Goal: Navigation & Orientation: Find specific page/section

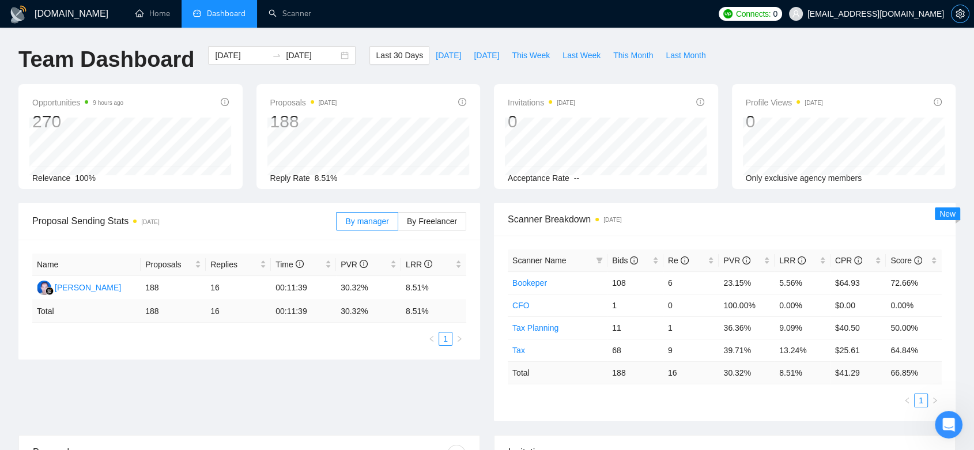
click at [965, 11] on span "setting" at bounding box center [960, 13] width 17 height 9
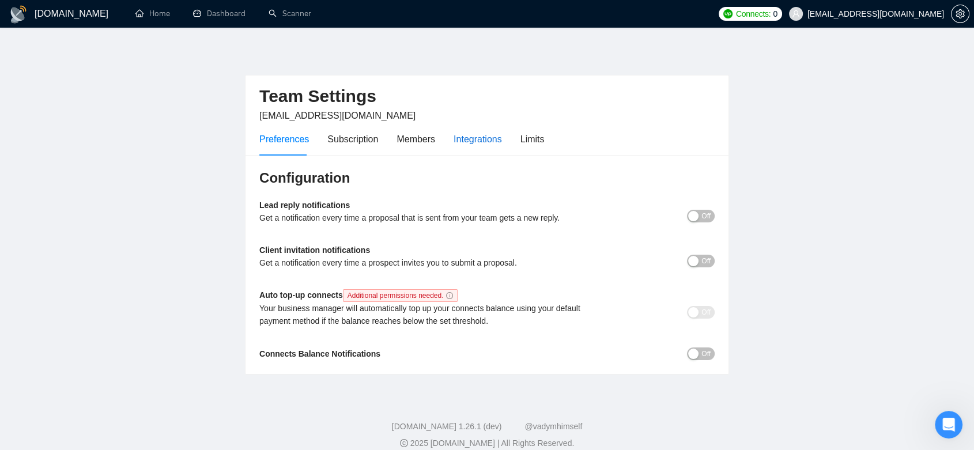
click at [464, 139] on div "Integrations" at bounding box center [478, 139] width 48 height 14
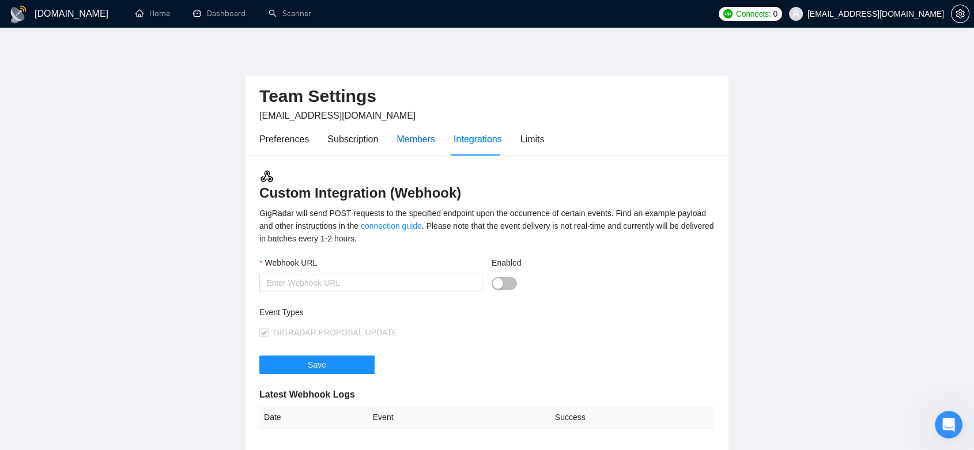
click at [418, 143] on div "Members" at bounding box center [416, 139] width 39 height 14
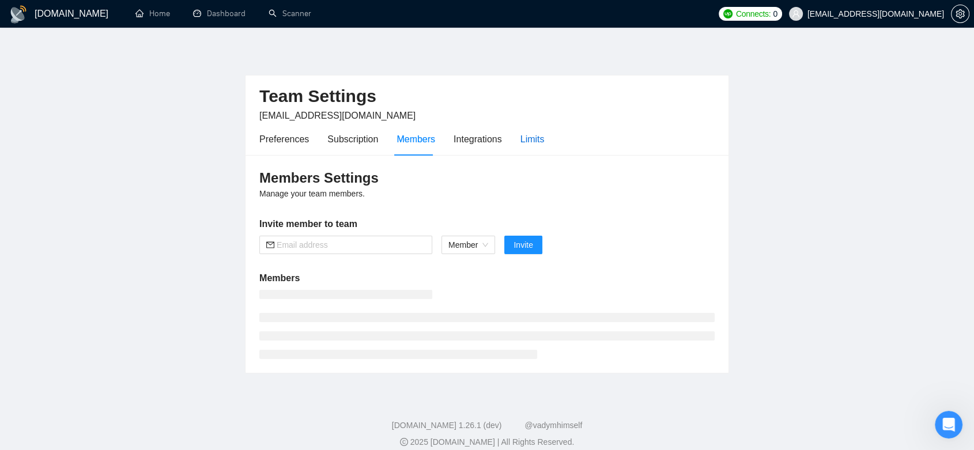
click at [530, 140] on div "Limits" at bounding box center [533, 139] width 24 height 14
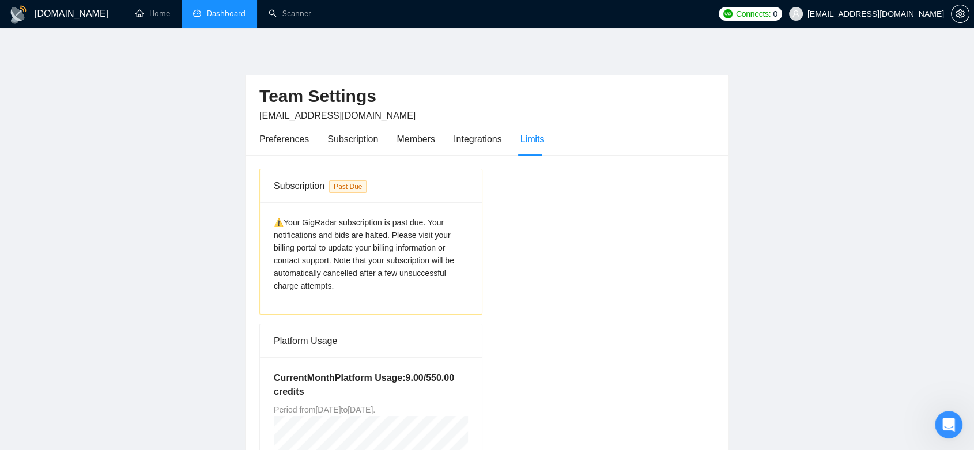
click at [236, 10] on link "Dashboard" at bounding box center [219, 14] width 52 height 10
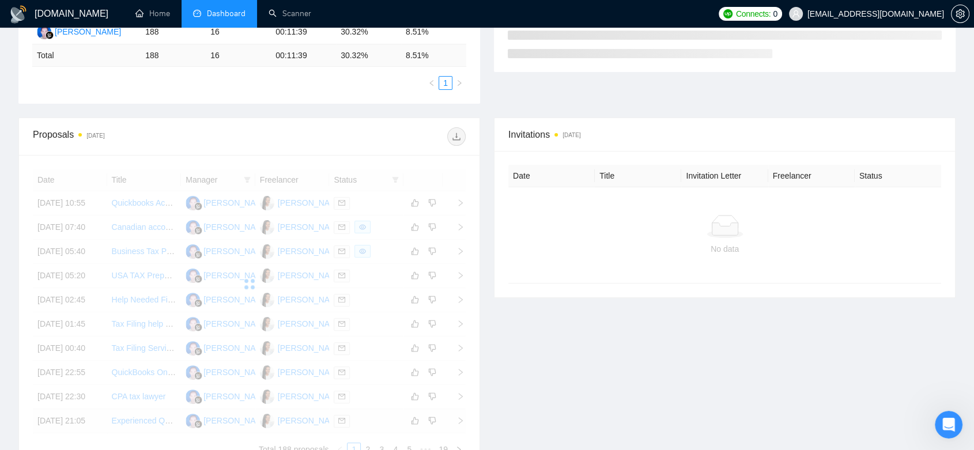
scroll to position [549, 0]
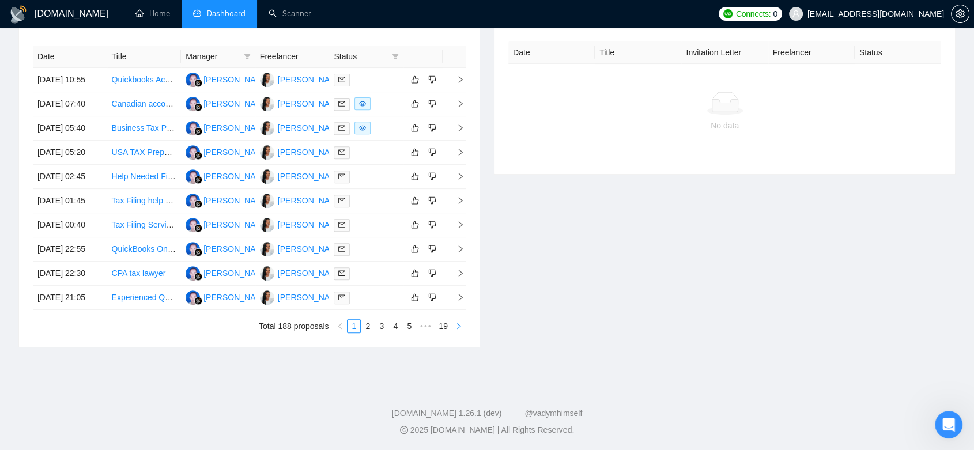
click at [455, 326] on icon "right" at bounding box center [458, 326] width 7 height 7
click at [458, 322] on button "button" at bounding box center [459, 326] width 14 height 14
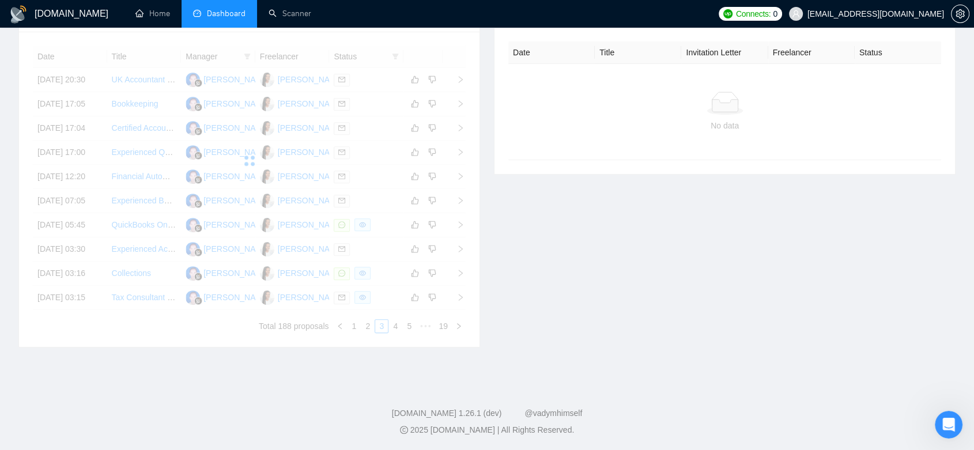
click at [446, 325] on div "Date Title Manager Freelancer Status 20 Sep, 2025 20:30 UK Accountant Needed fo…" at bounding box center [249, 190] width 433 height 288
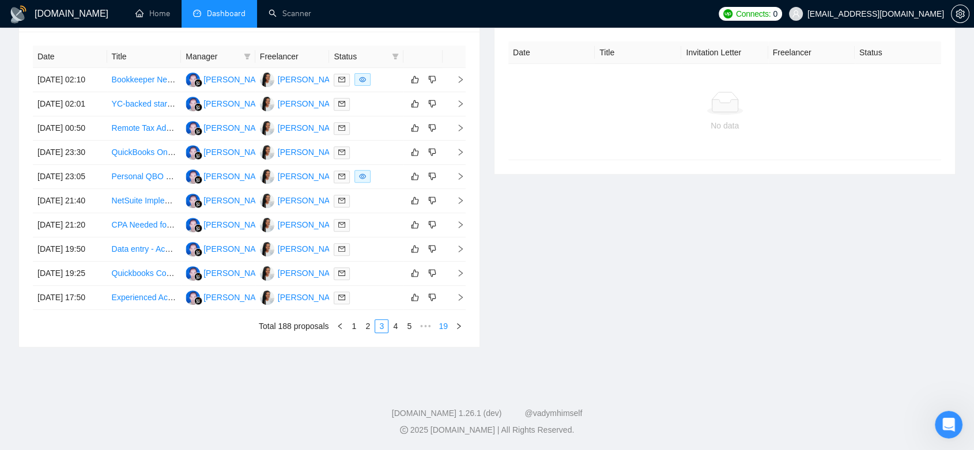
click at [447, 326] on link "19" at bounding box center [443, 326] width 16 height 13
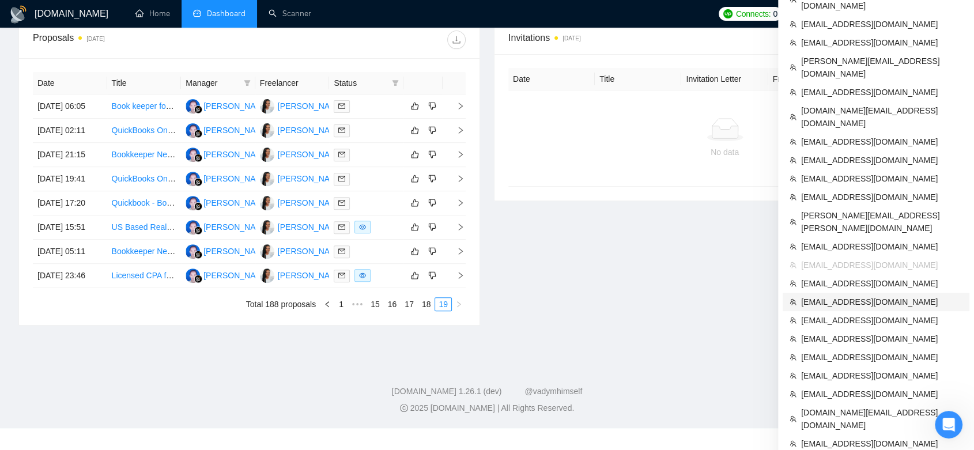
scroll to position [478, 0]
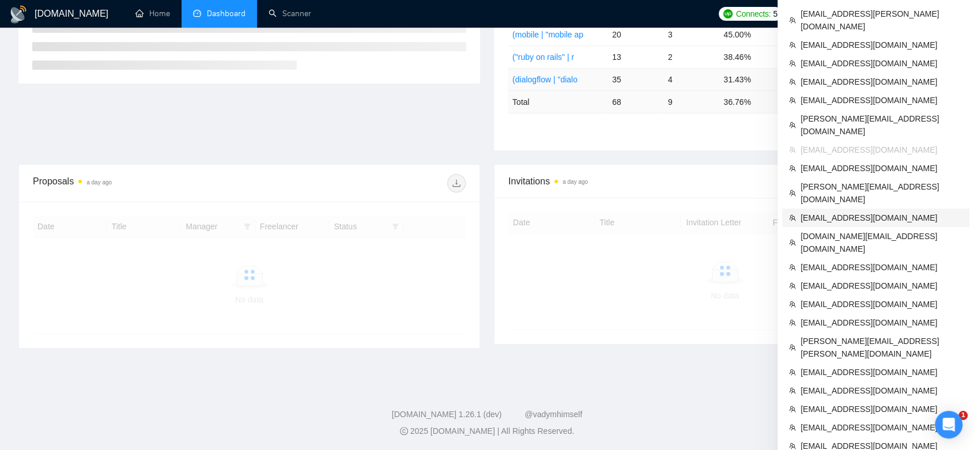
scroll to position [224, 0]
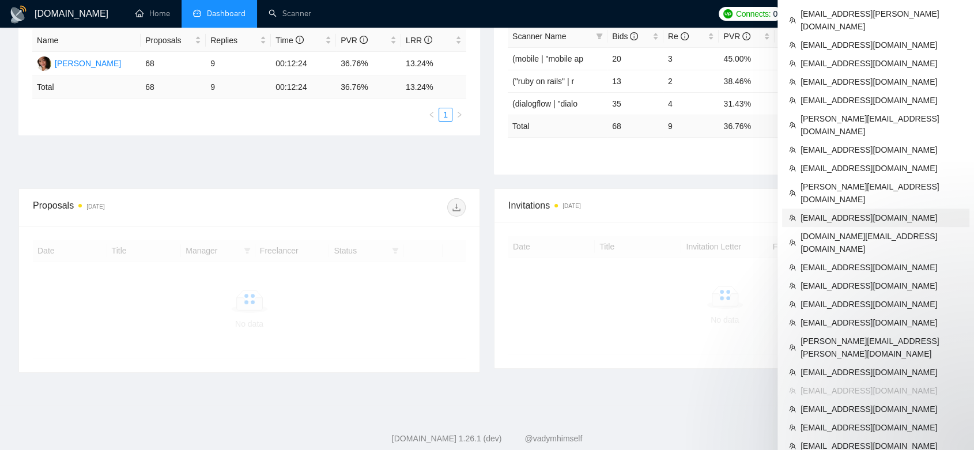
scroll to position [248, 0]
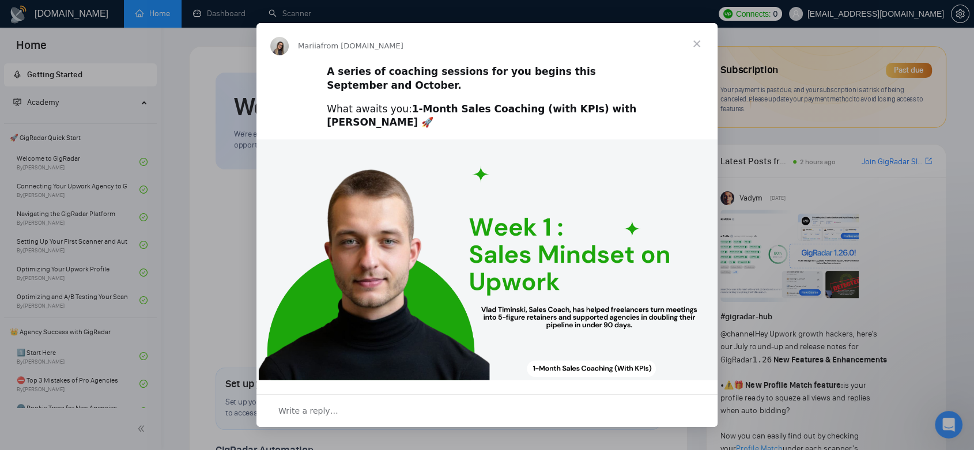
click at [699, 36] on span "Close" at bounding box center [697, 44] width 42 height 42
